Goal: Transaction & Acquisition: Purchase product/service

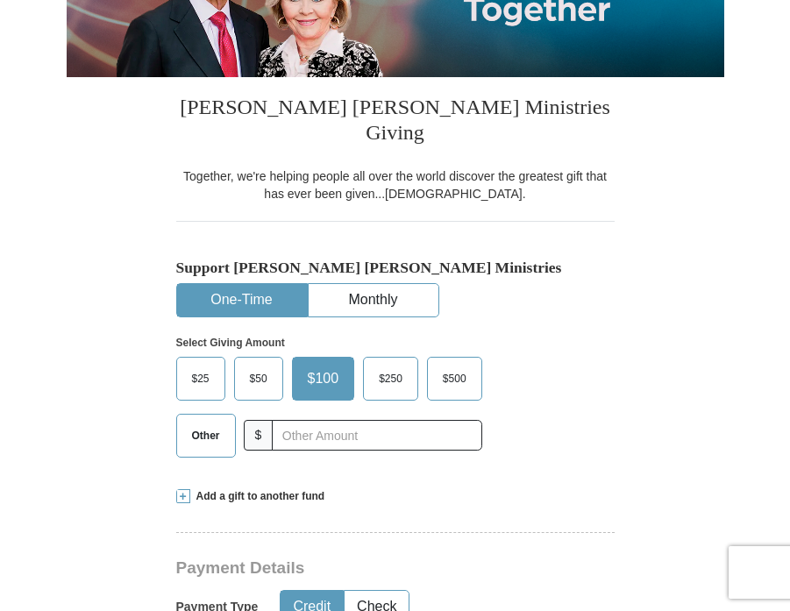
scroll to position [292, 0]
click at [204, 421] on label "Other" at bounding box center [206, 436] width 58 height 42
click at [0, 0] on input "Other" at bounding box center [0, 0] width 0 height 0
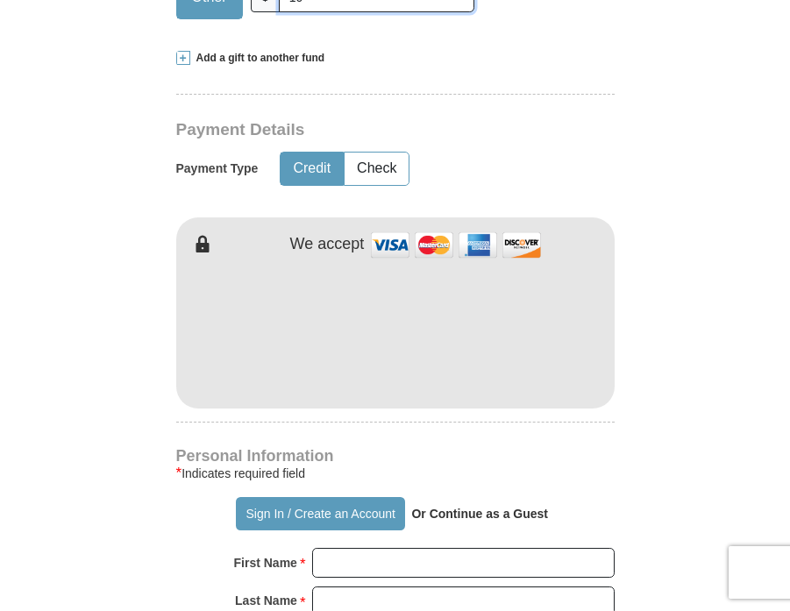
scroll to position [877, 0]
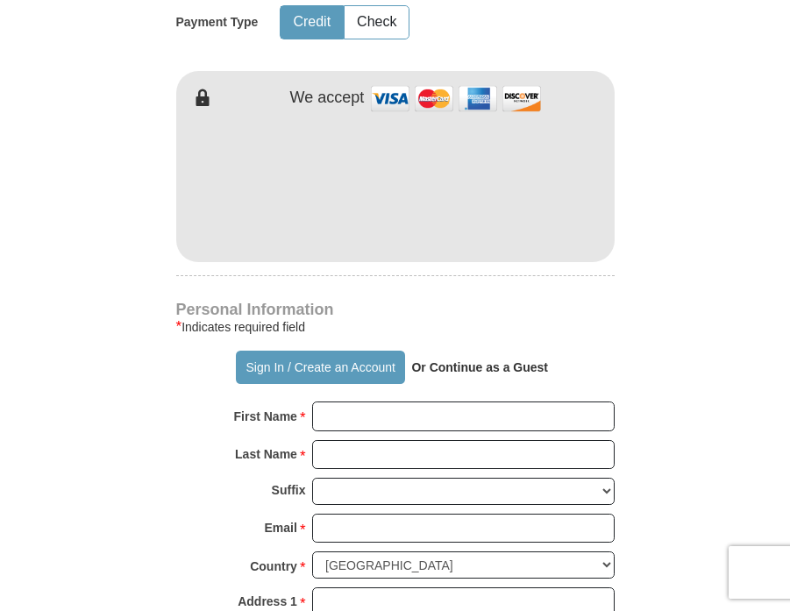
type input "10"
click at [360, 402] on input "First Name *" at bounding box center [463, 417] width 303 height 30
type input "andre"
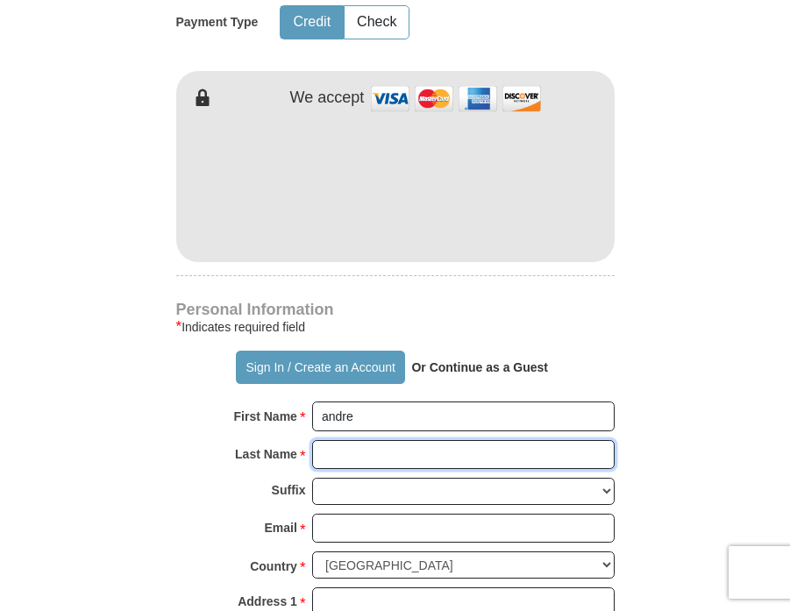
type input "[PERSON_NAME]"
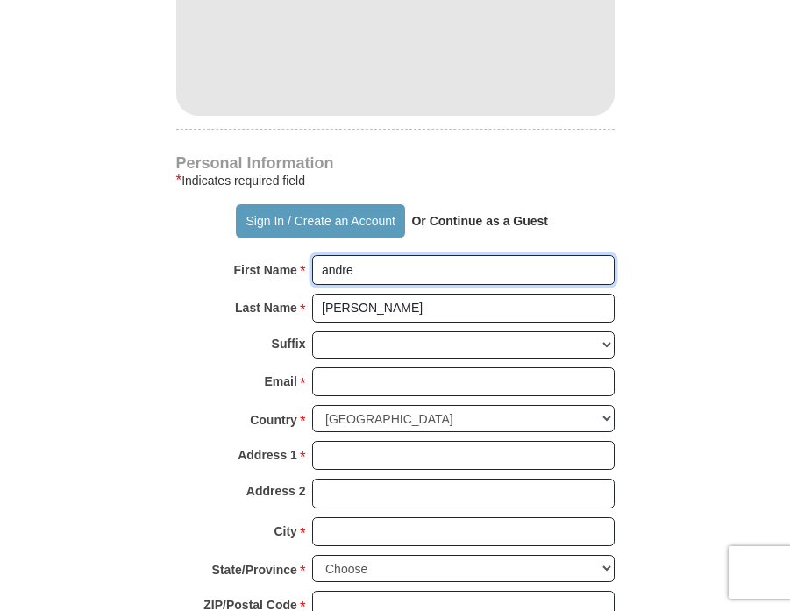
scroll to position [1169, 0]
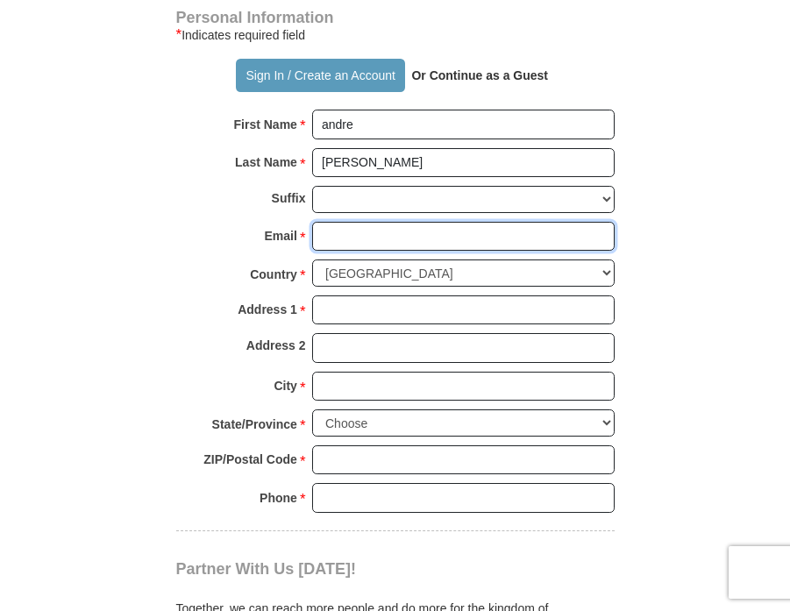
click at [371, 222] on input "Email *" at bounding box center [463, 237] width 303 height 30
type input "[EMAIL_ADDRESS][DOMAIN_NAME]"
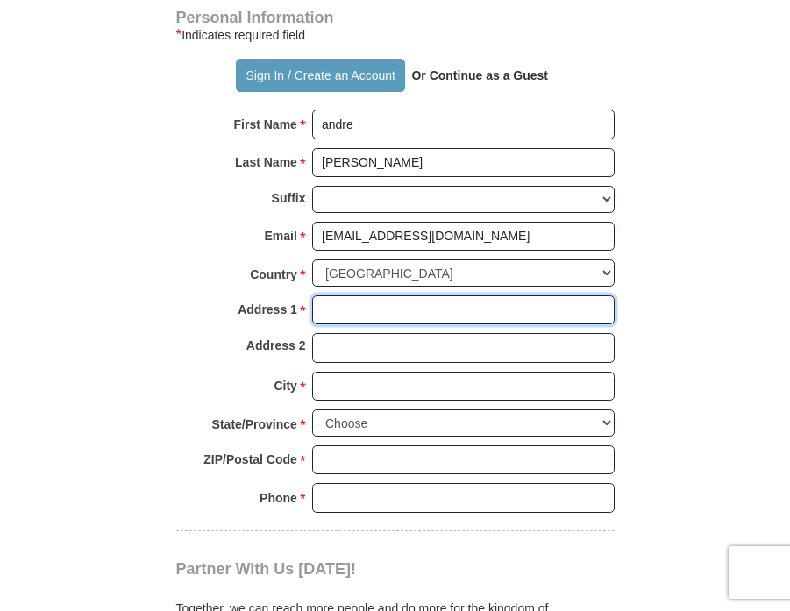
type input "p.o box 171"
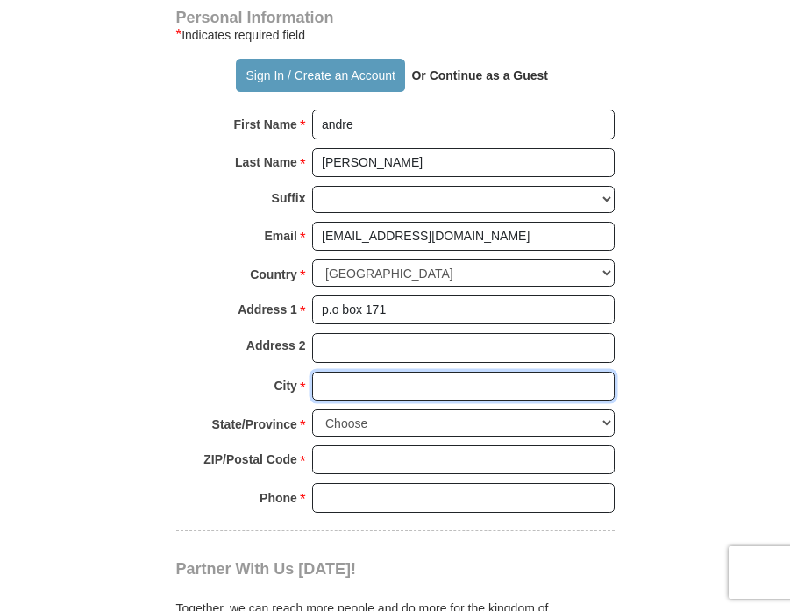
type input "[GEOGRAPHIC_DATA]"
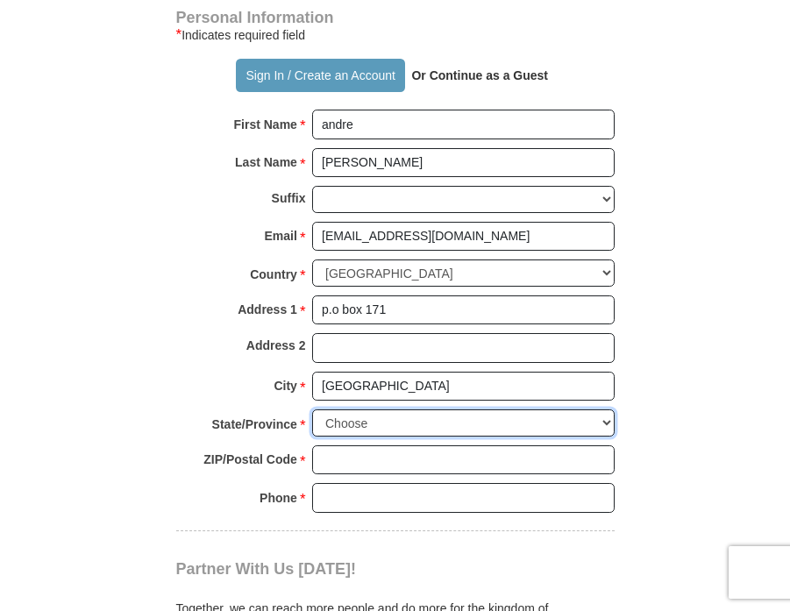
select select "VA"
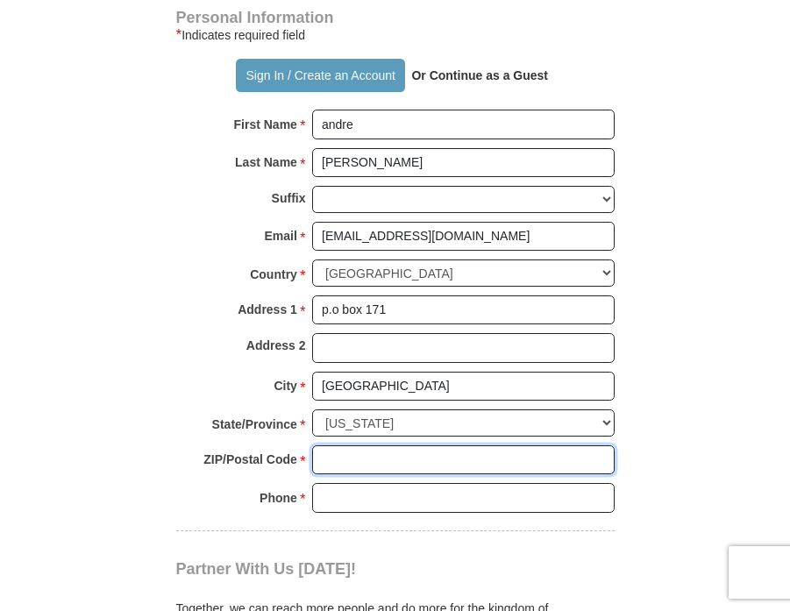
type input "23306"
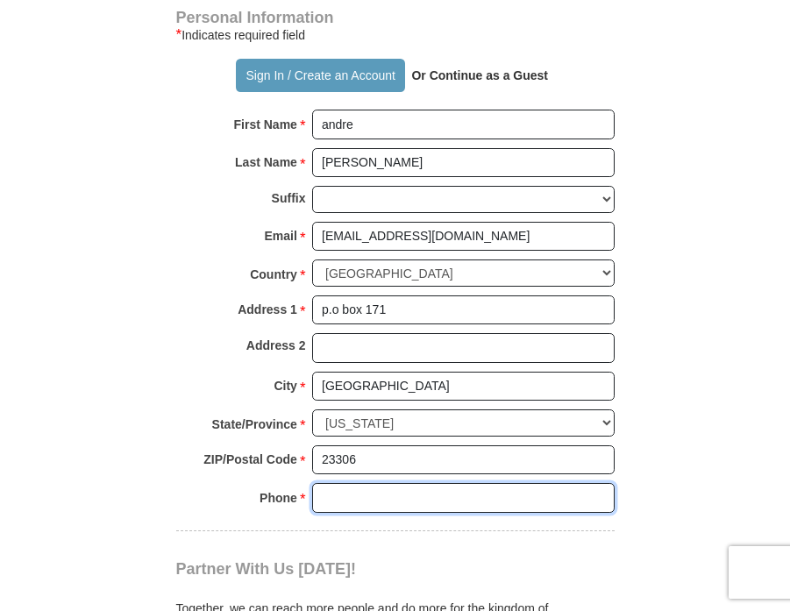
type input "7577101509"
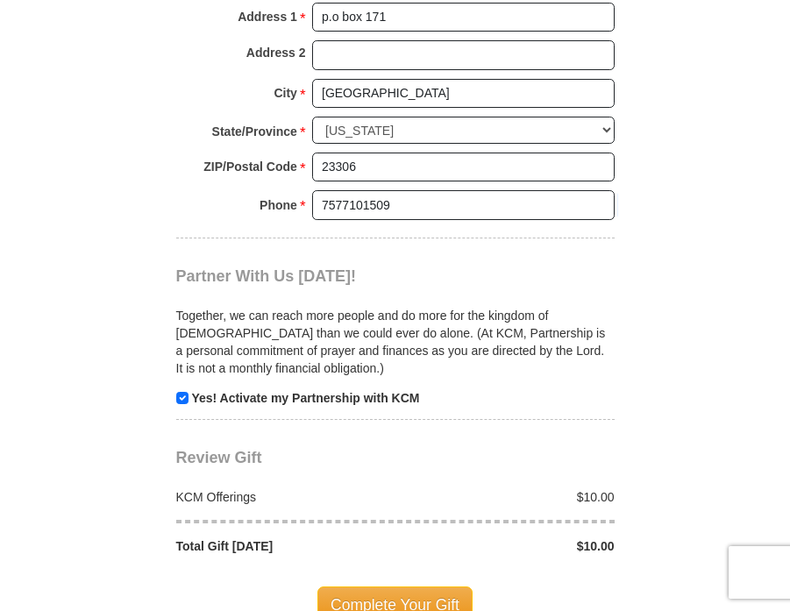
scroll to position [1607, 0]
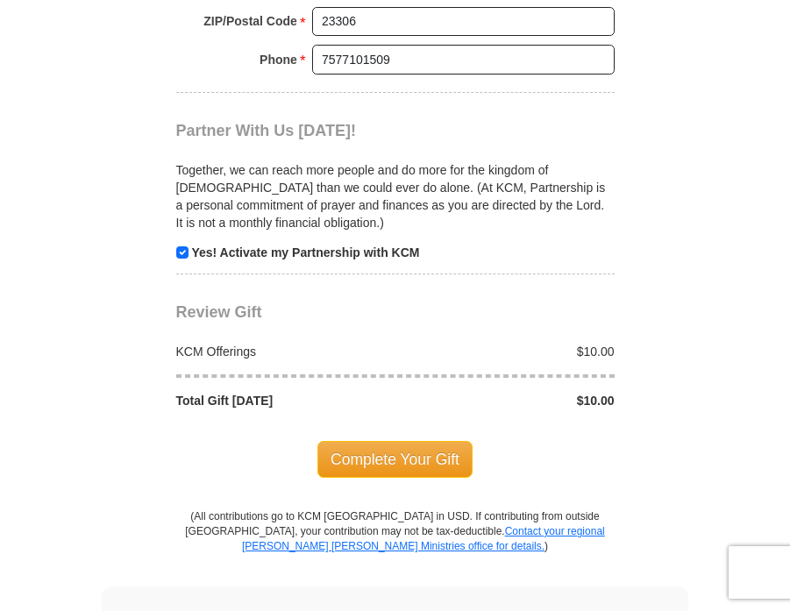
click at [402, 441] on span "Complete Your Gift" at bounding box center [394, 459] width 155 height 37
